Goal: Navigation & Orientation: Find specific page/section

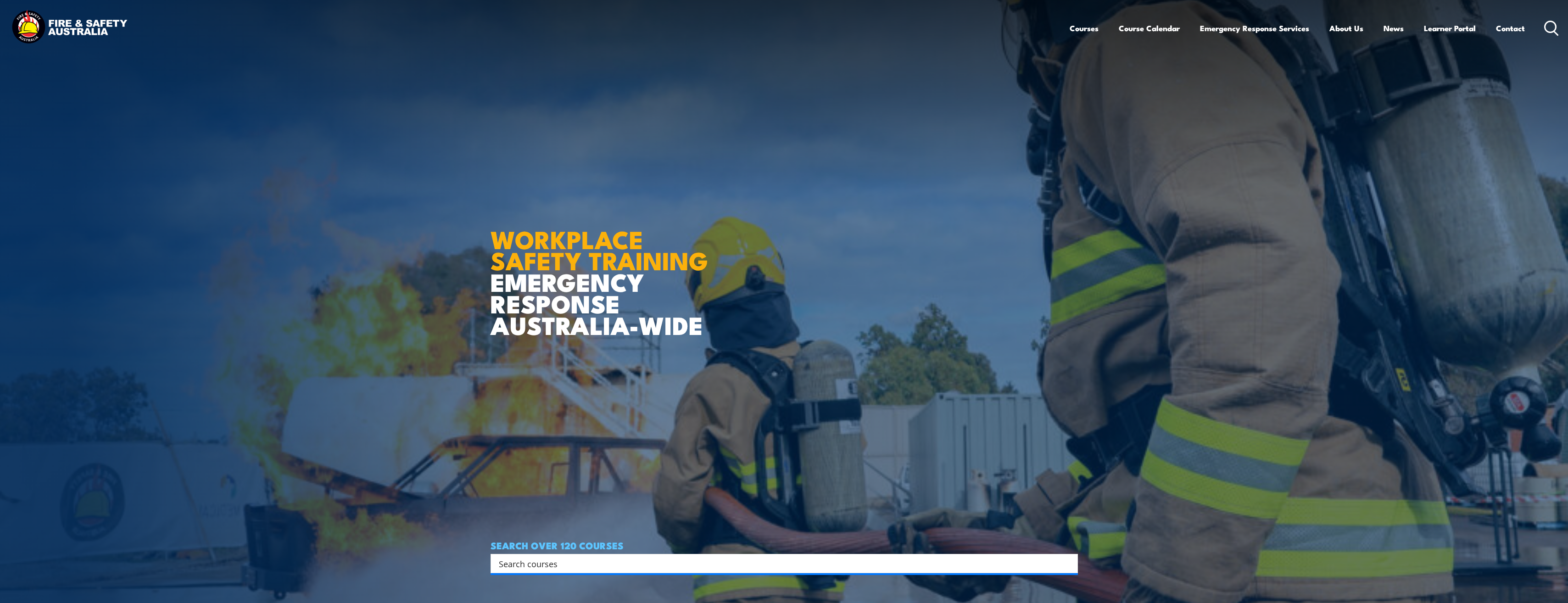
click at [1550, 30] on icon at bounding box center [1552, 28] width 15 height 15
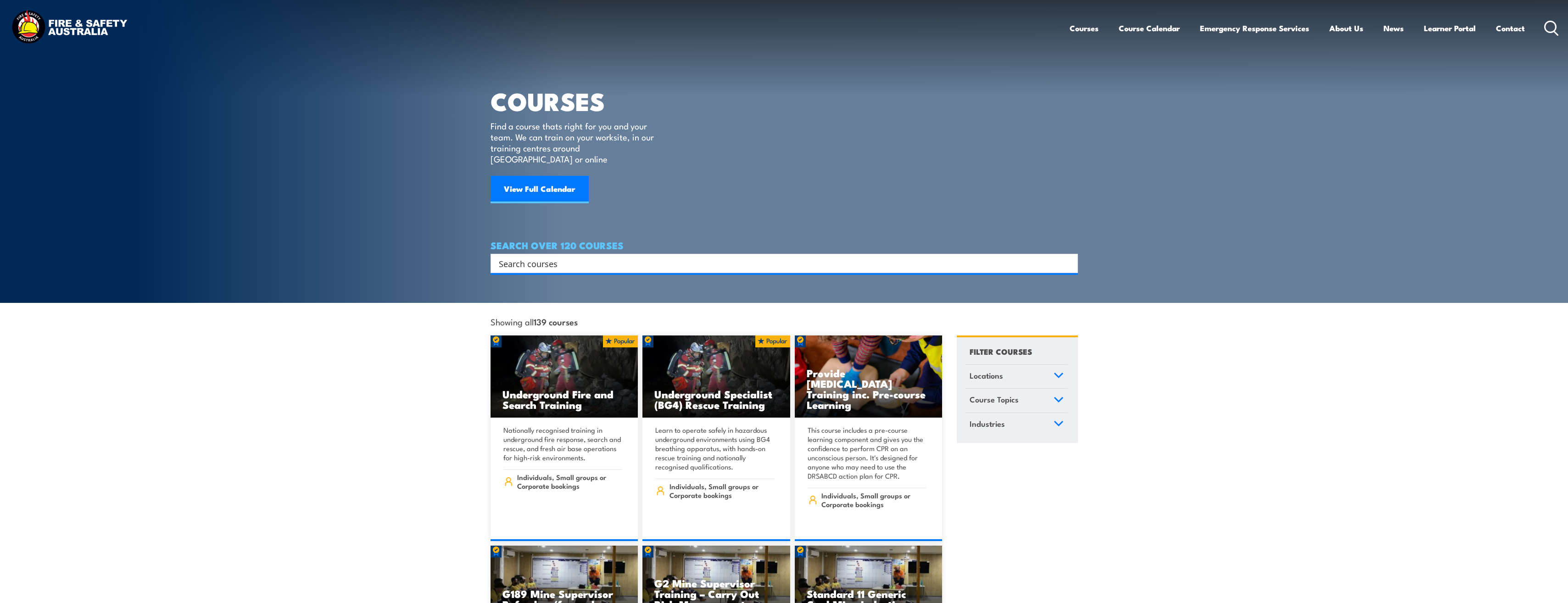
click at [1092, 30] on link "Courses" at bounding box center [1084, 28] width 29 height 25
click at [33, 21] on img at bounding box center [69, 28] width 120 height 39
